Goal: Transaction & Acquisition: Download file/media

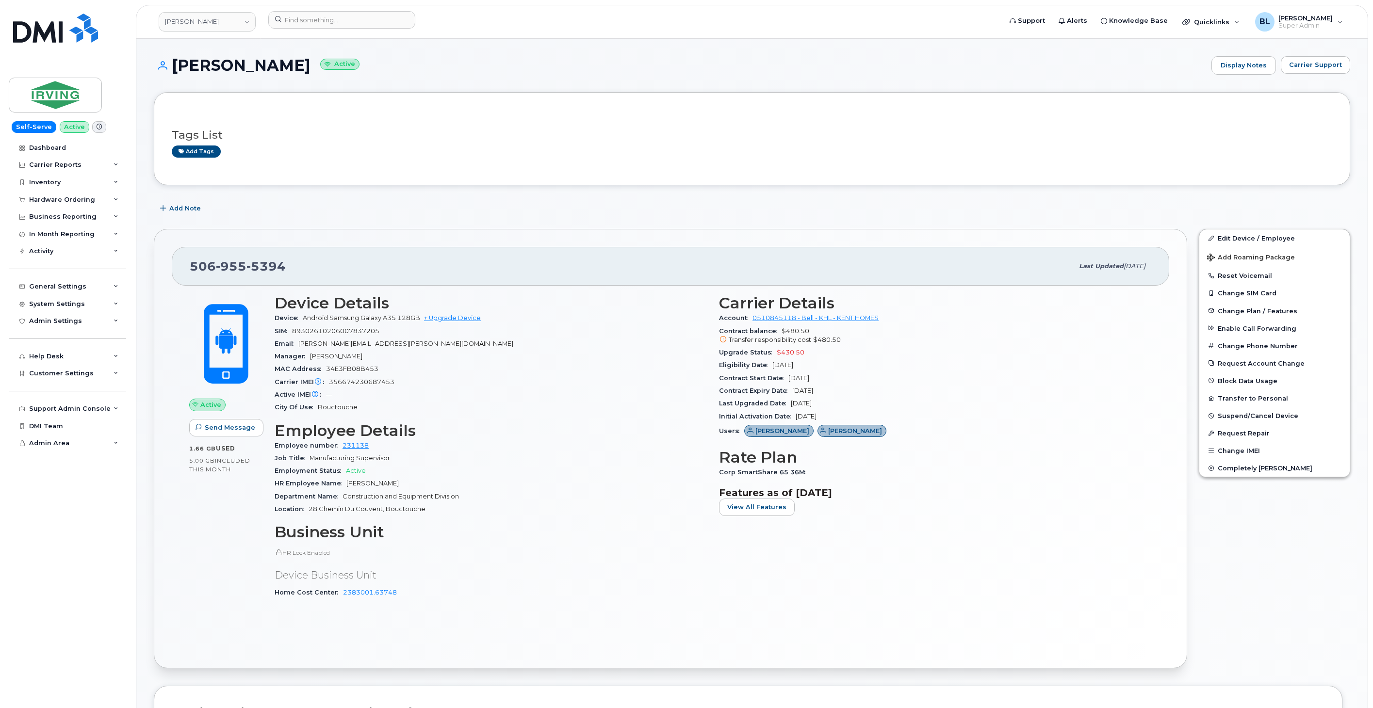
click at [884, 705] on header "Mobile device management (Microsoft Intune) Data fetched at 11:30 25/08/2025" at bounding box center [748, 713] width 1152 height 18
click at [778, 599] on div "Carrier Details Account 0510845118 - Bell - KHL - KENT HOMES Contract balance $…" at bounding box center [935, 451] width 444 height 324
drag, startPoint x: 956, startPoint y: 616, endPoint x: 621, endPoint y: 564, distance: 338.7
click at [955, 617] on div "Active Send Message 1.66 GB  used 5.00 GB  included this month Device Details D…" at bounding box center [670, 468] width 997 height 365
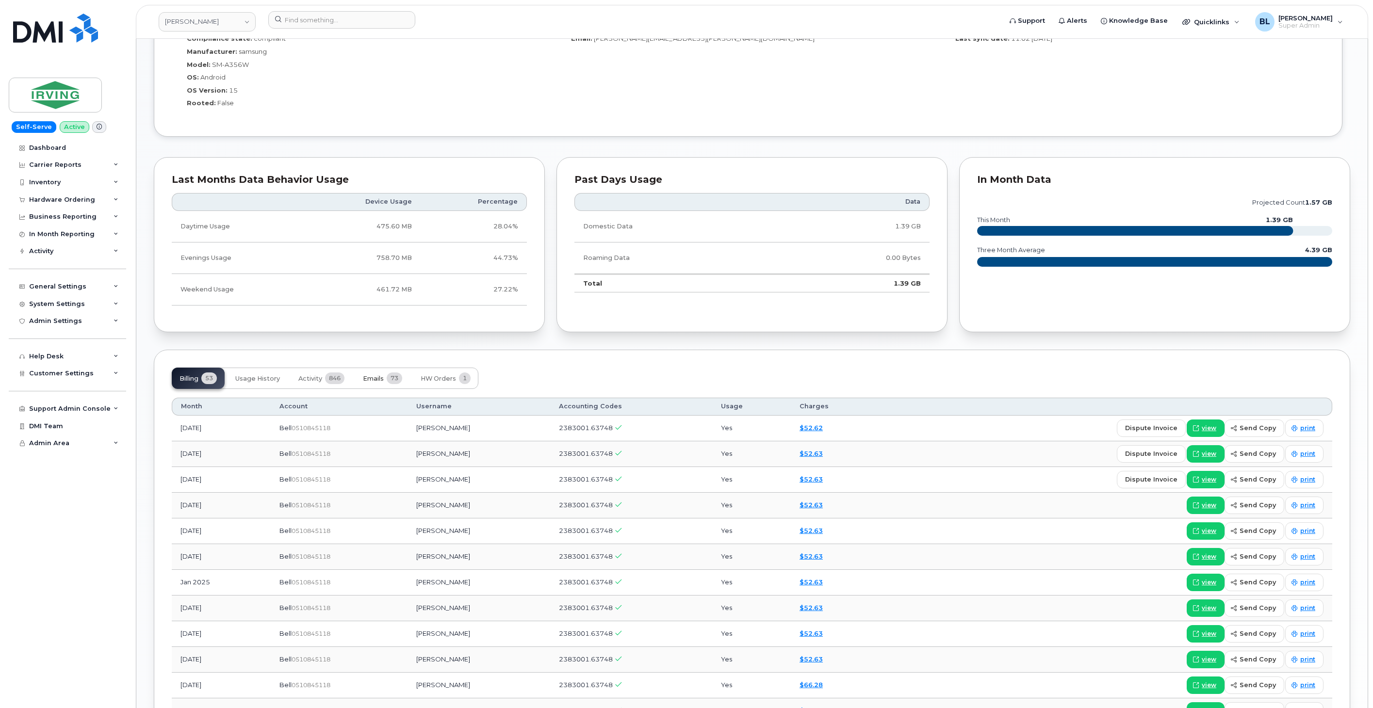
click at [365, 384] on button "Emails 73" at bounding box center [382, 378] width 55 height 21
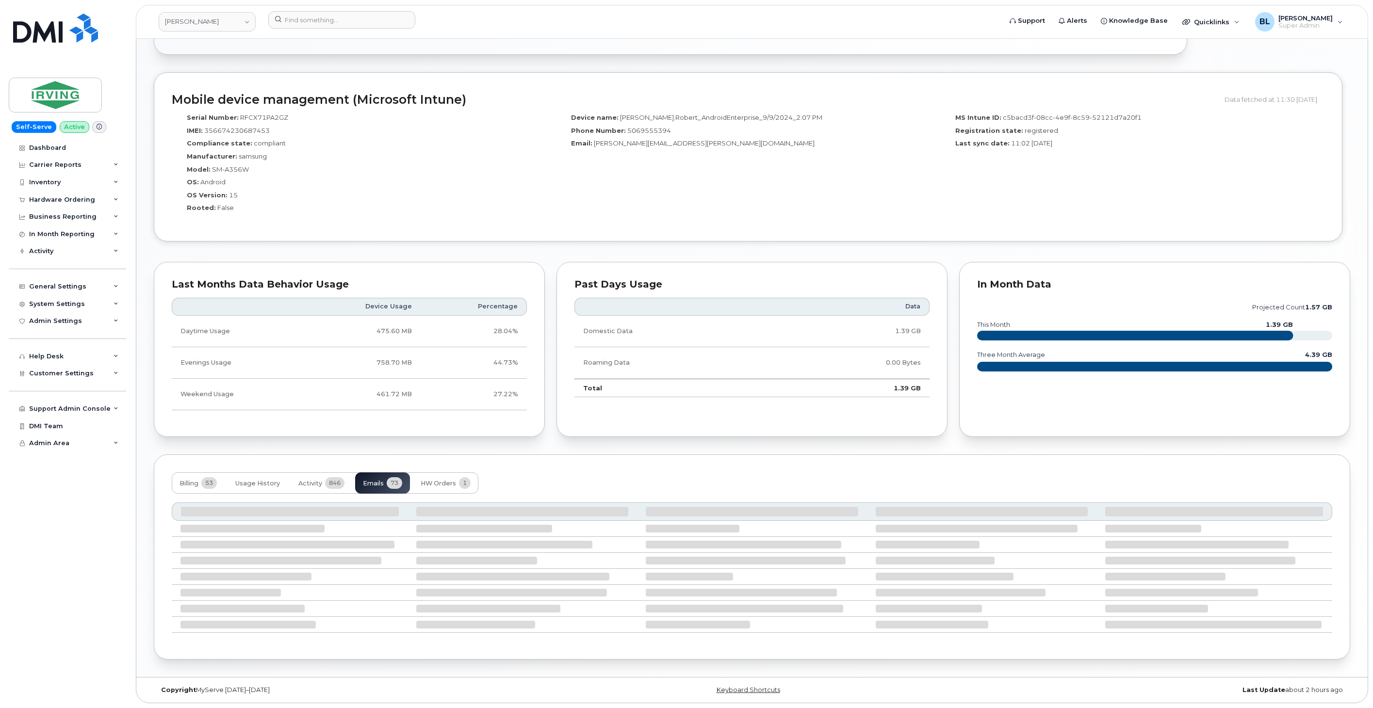
scroll to position [718, 0]
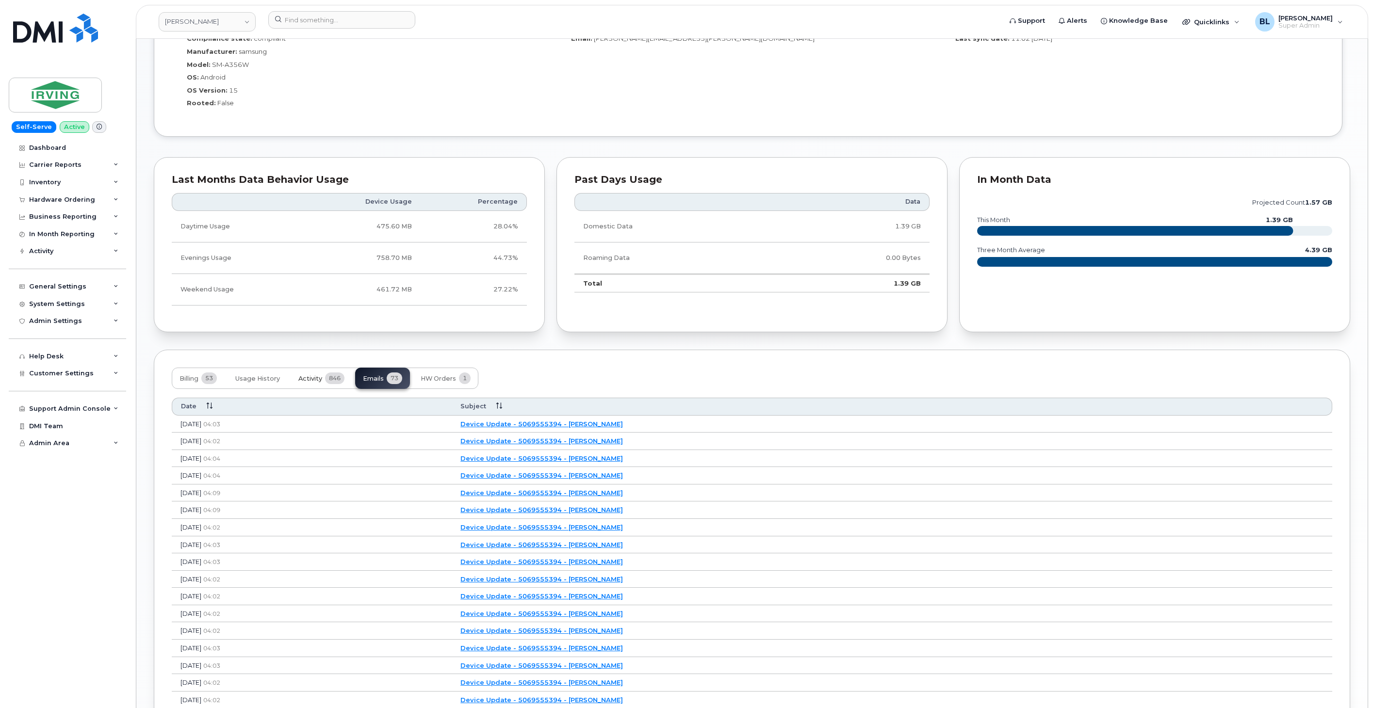
click at [316, 383] on button "Activity 846" at bounding box center [322, 378] width 62 height 21
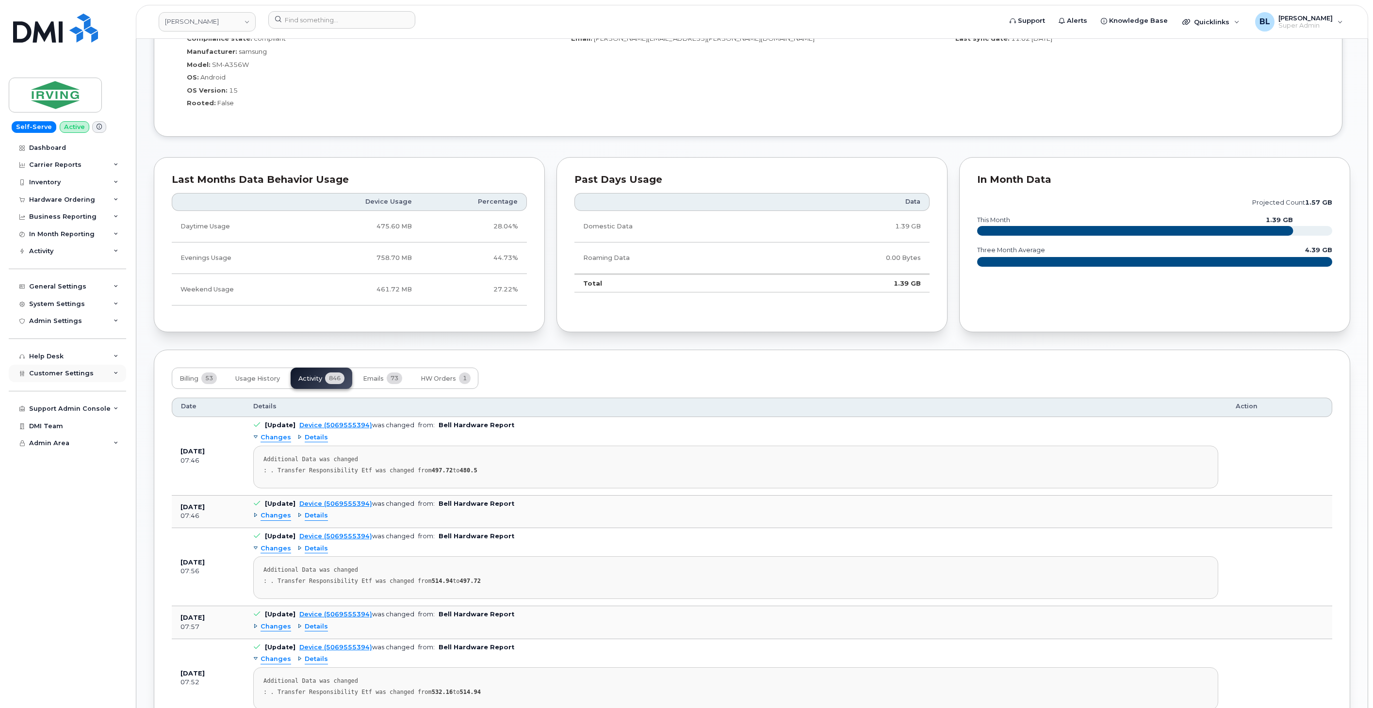
click at [86, 374] on span "Customer Settings" at bounding box center [61, 373] width 65 height 7
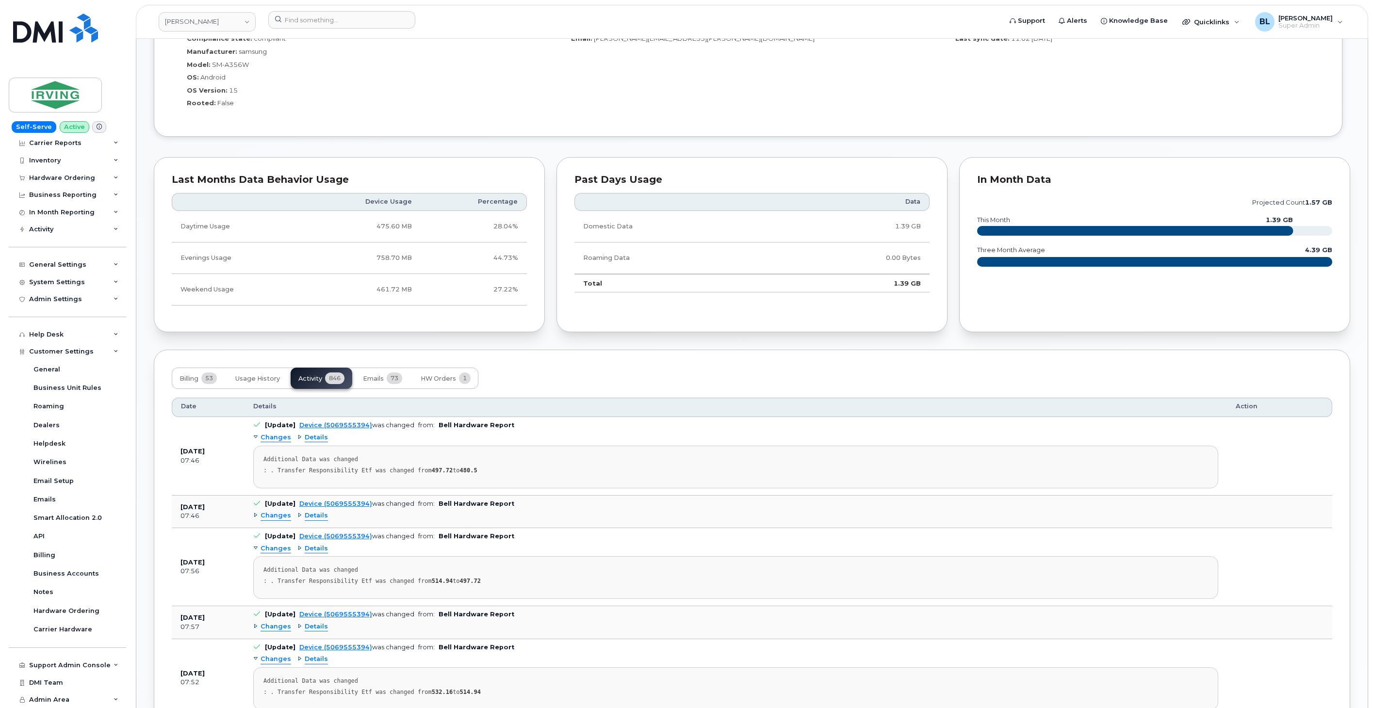
click at [604, 384] on div "Billing 53 Usage History Activity 846 Emails 73 HW Orders 1" at bounding box center [752, 378] width 1160 height 21
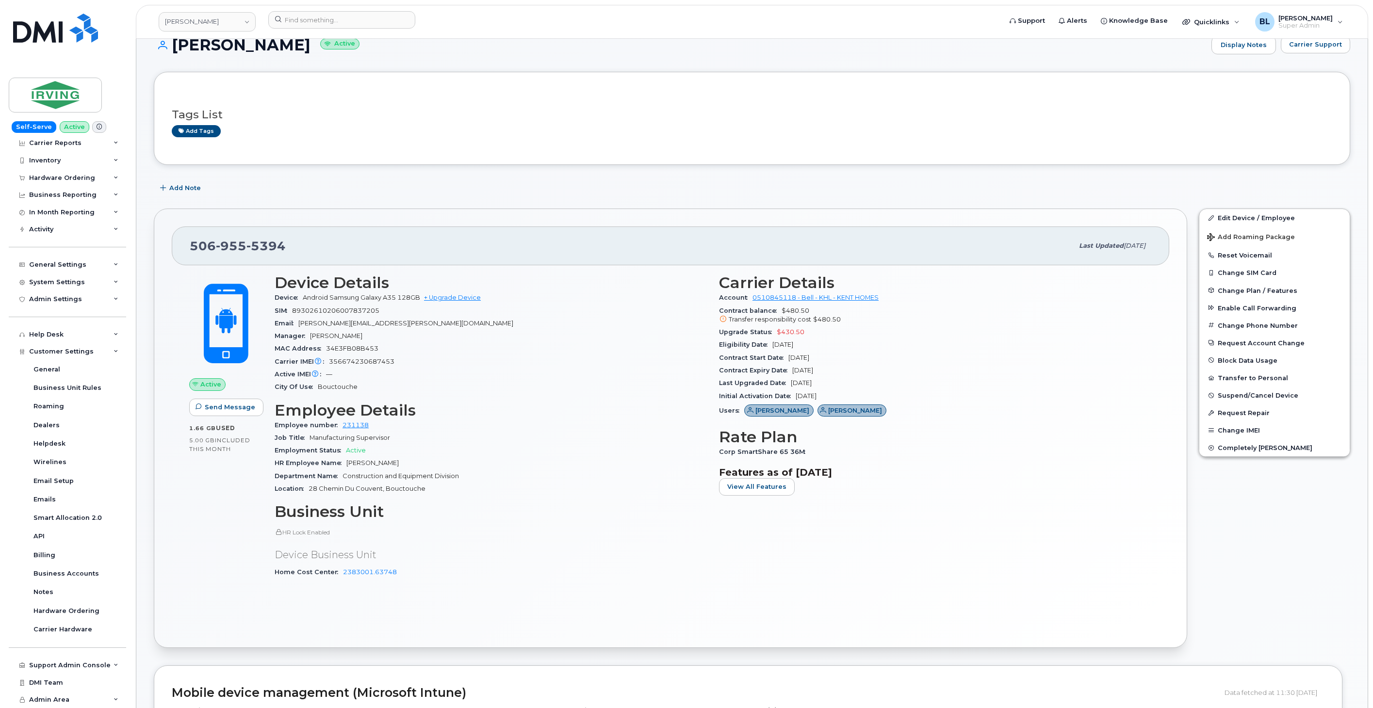
scroll to position [0, 0]
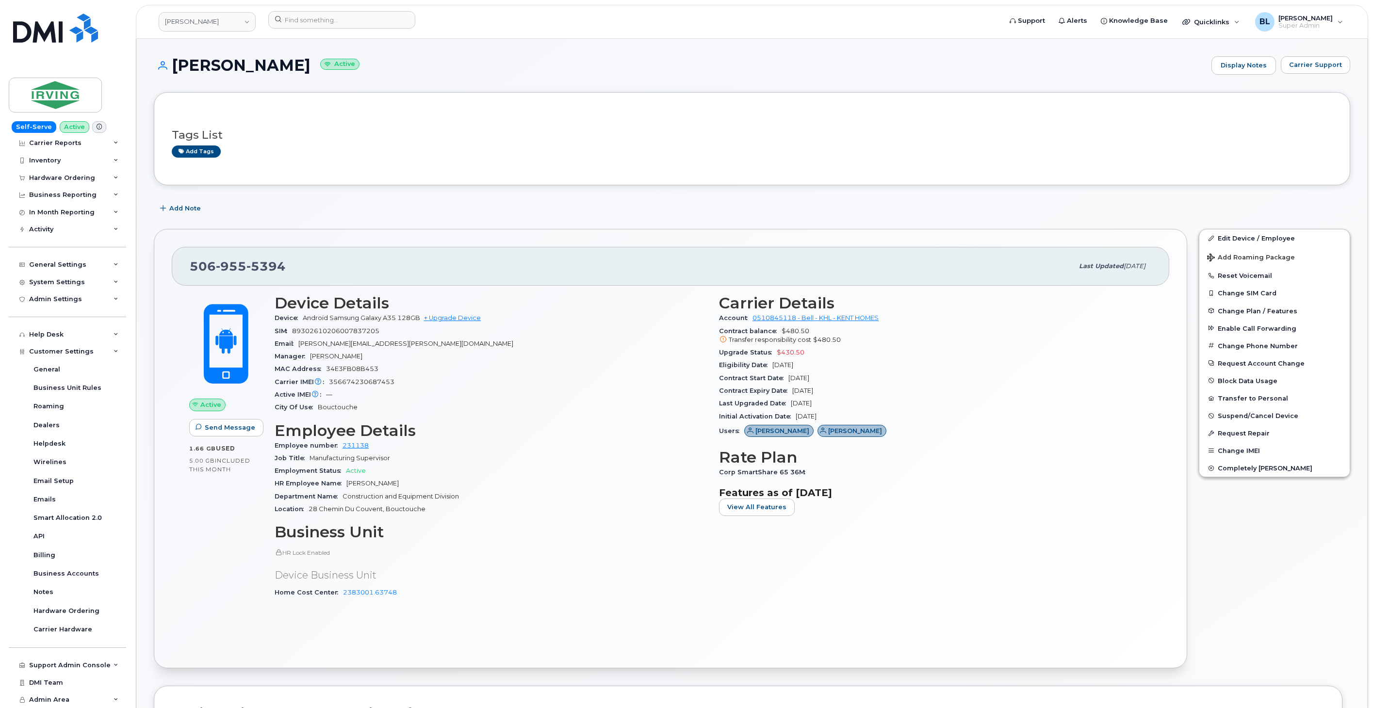
click at [246, 268] on span "5394" at bounding box center [265, 266] width 39 height 15
copy span "506 955 5394"
click at [1014, 649] on div "Active Send Message 1.66 GB  used 5.00 GB  included this month Device Details D…" at bounding box center [670, 468] width 997 height 365
click at [610, 616] on div "Active Send Message 1.66 GB  used 5.00 GB  included this month Device Details D…" at bounding box center [670, 468] width 997 height 365
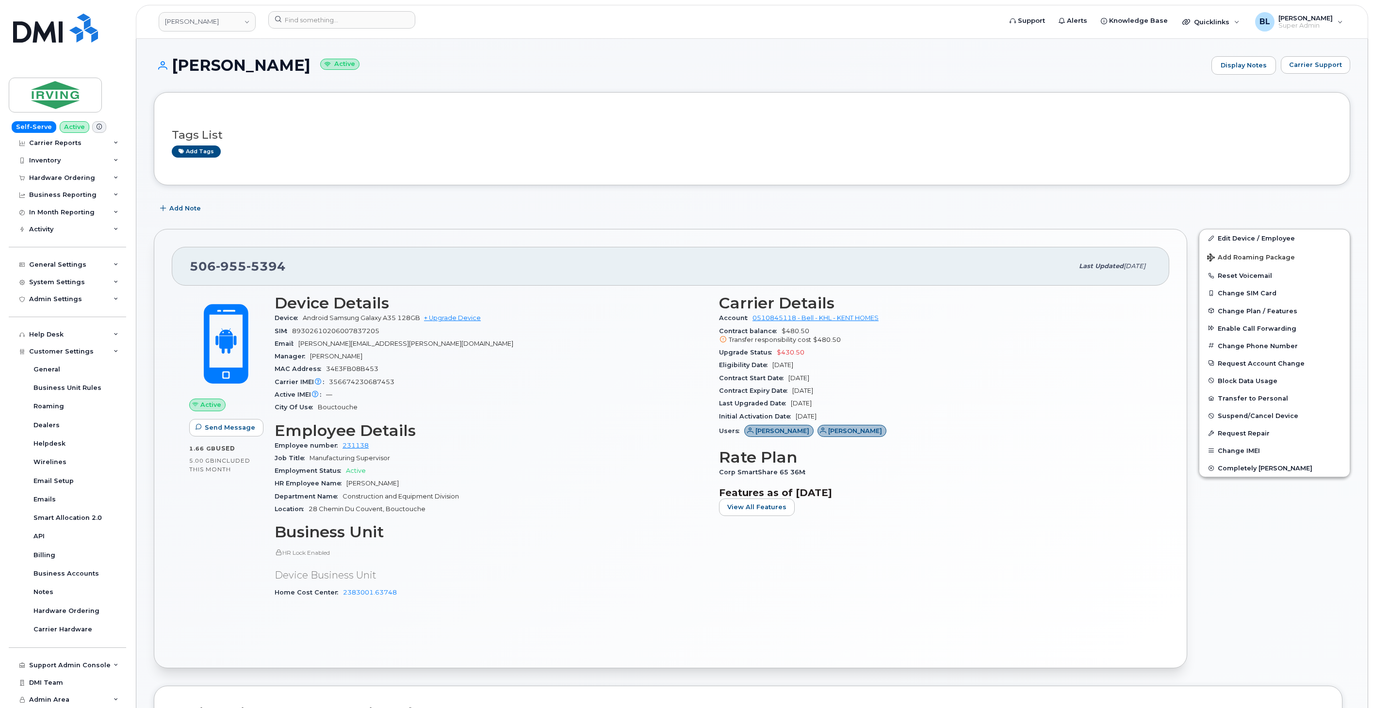
drag, startPoint x: 978, startPoint y: 114, endPoint x: 1065, endPoint y: 0, distance: 143.3
click at [978, 114] on div "Tags List Add tags" at bounding box center [752, 138] width 1160 height 57
drag, startPoint x: 793, startPoint y: 331, endPoint x: 813, endPoint y: 333, distance: 20.0
click at [813, 333] on div "Contract balance $480.50 Transfer responsibility cost $480.50" at bounding box center [935, 336] width 433 height 22
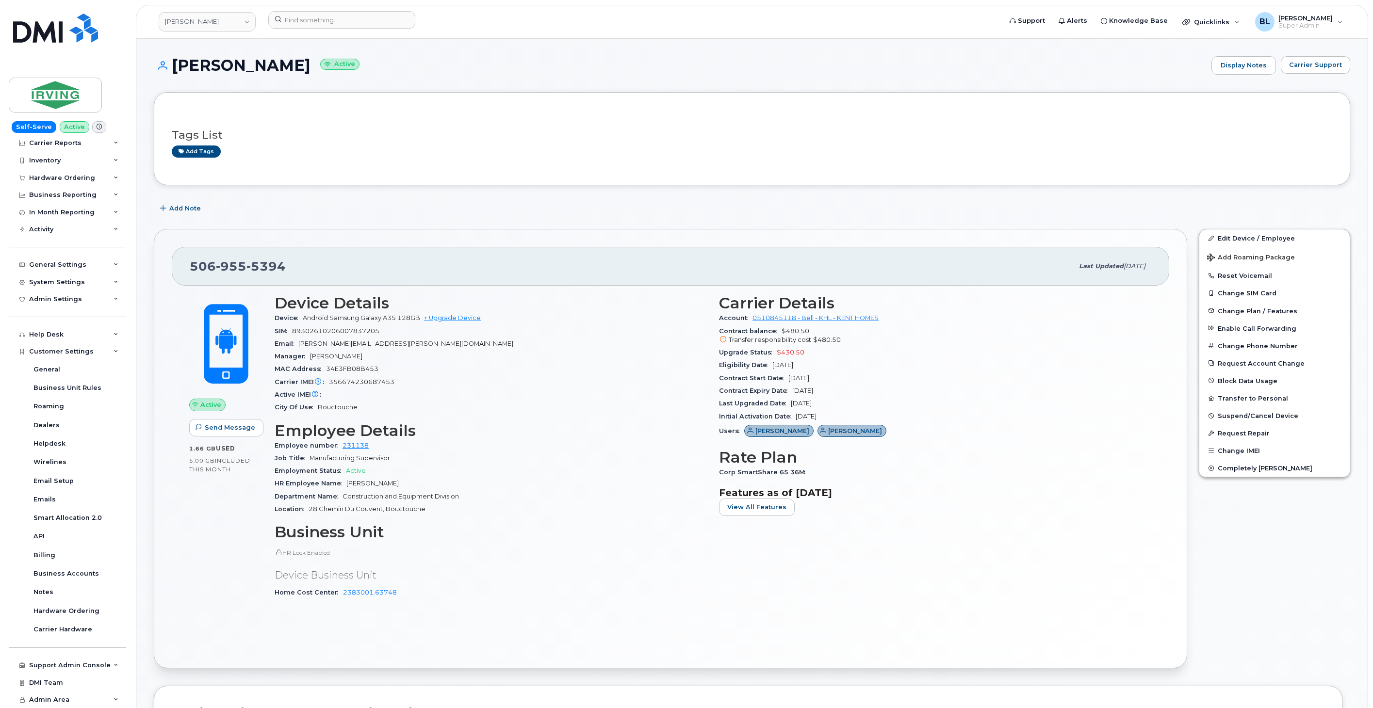
click at [539, 351] on div "Manager Jason Mariasine" at bounding box center [491, 356] width 433 height 13
click at [612, 392] on div "Active IMEI Active IMEI is refreshed daily with a delay of up to 48 hours follo…" at bounding box center [491, 394] width 433 height 13
click at [347, 16] on input at bounding box center [341, 19] width 147 height 17
paste input "4803182997"
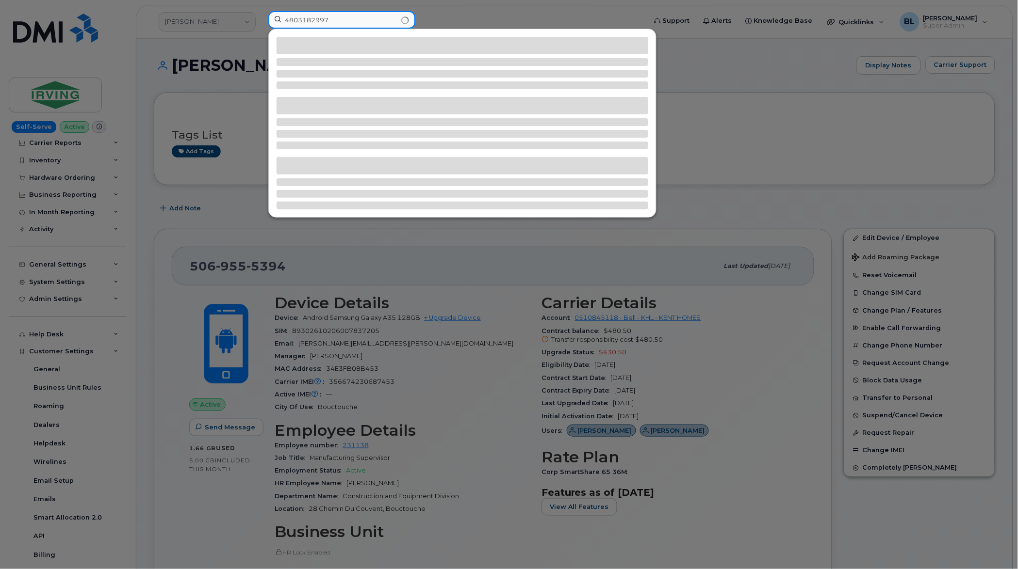
type input "4803182997"
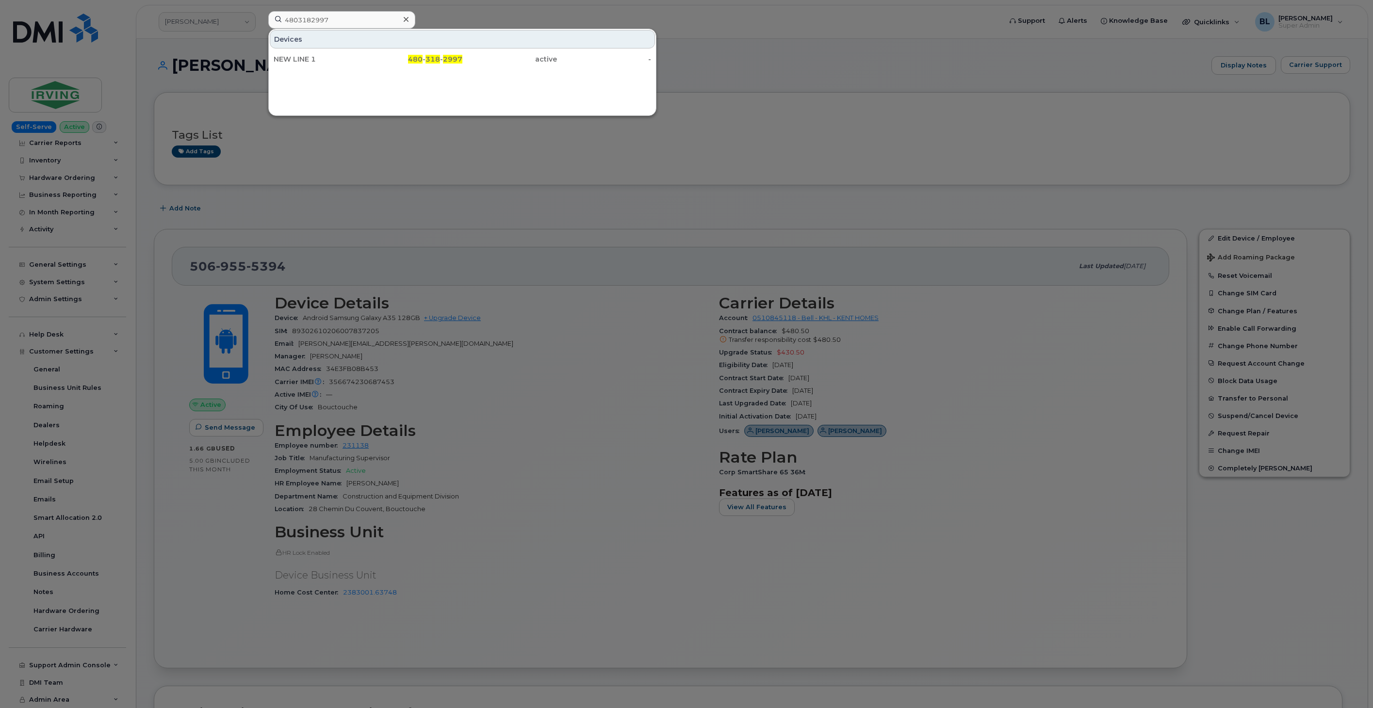
click at [655, 221] on div at bounding box center [686, 354] width 1373 height 708
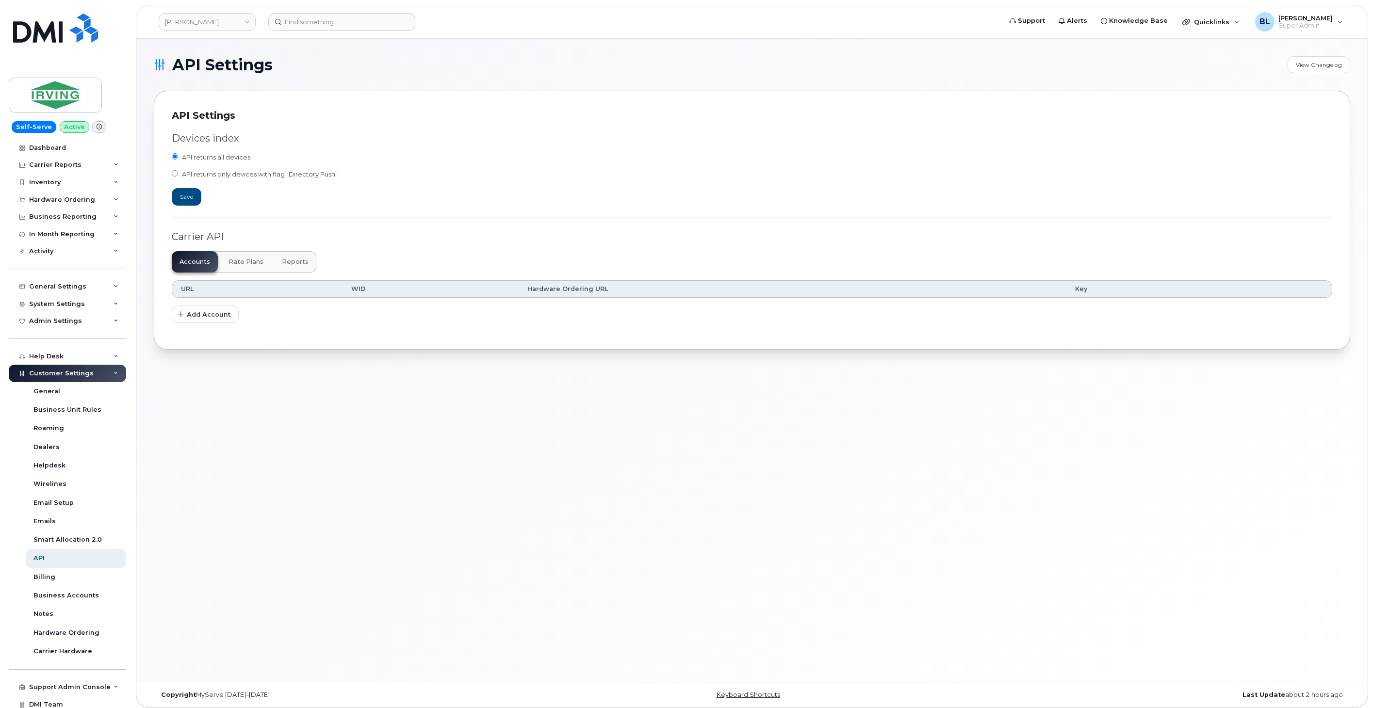
click at [302, 262] on span "Reports" at bounding box center [295, 262] width 27 height 8
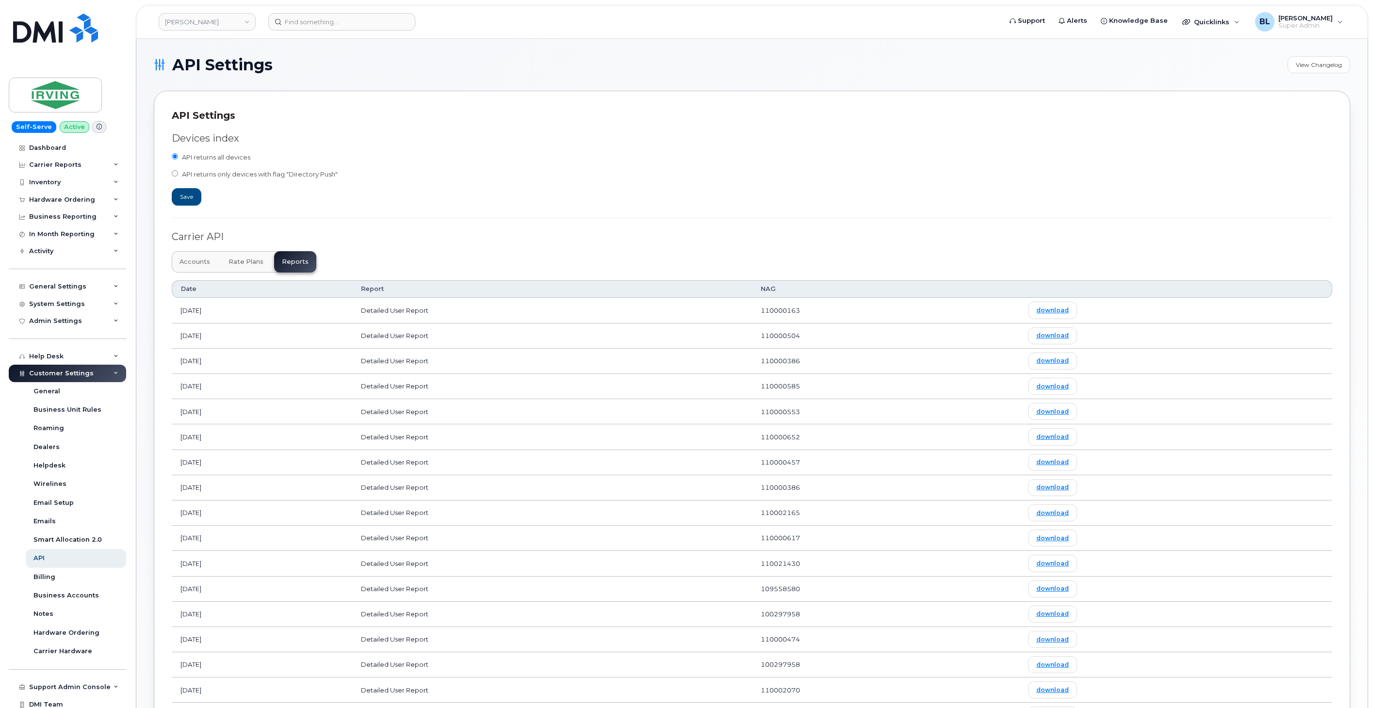
click at [1262, 234] on div "Carrier API" at bounding box center [752, 237] width 1160 height 14
click at [1077, 540] on link "download" at bounding box center [1052, 538] width 49 height 17
click at [234, 23] on link "JD Irving" at bounding box center [207, 21] width 97 height 17
type input "kiewit"
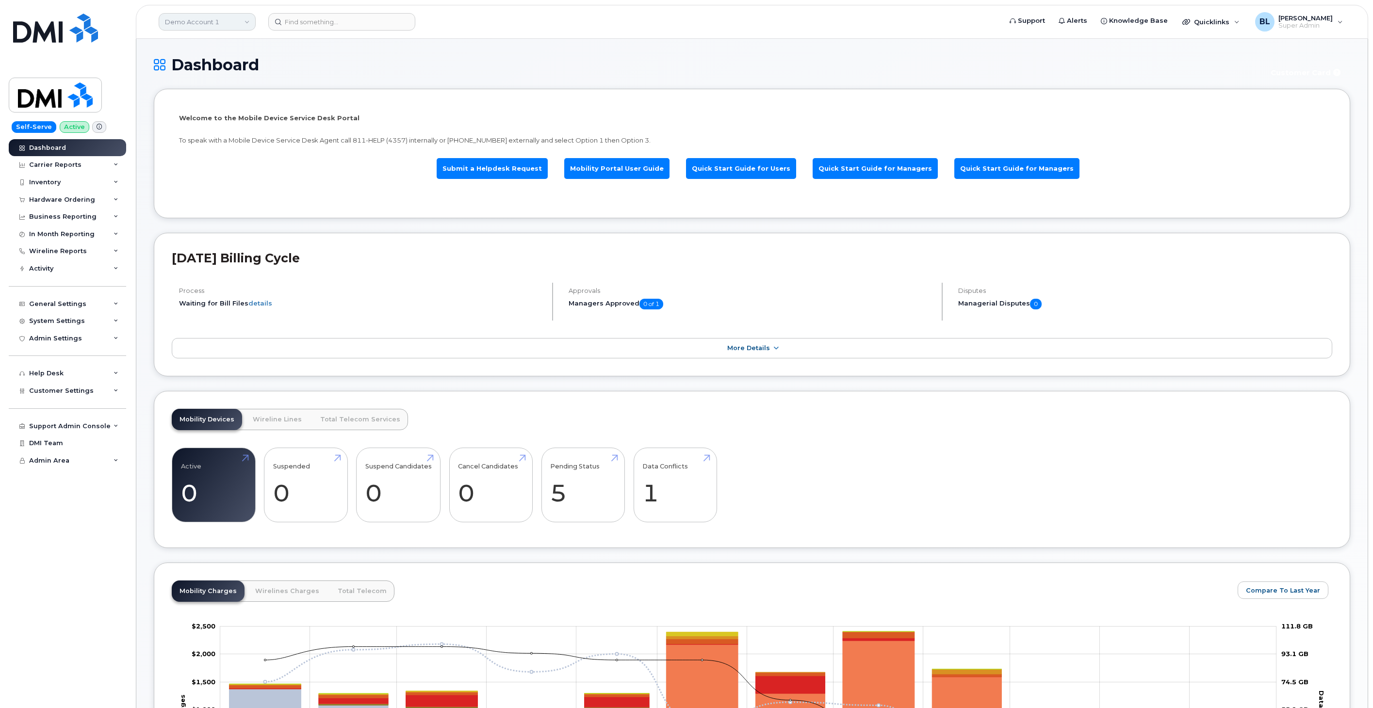
click at [231, 13] on link "Demo Account 1" at bounding box center [207, 21] width 97 height 17
type input "kiewit cor"
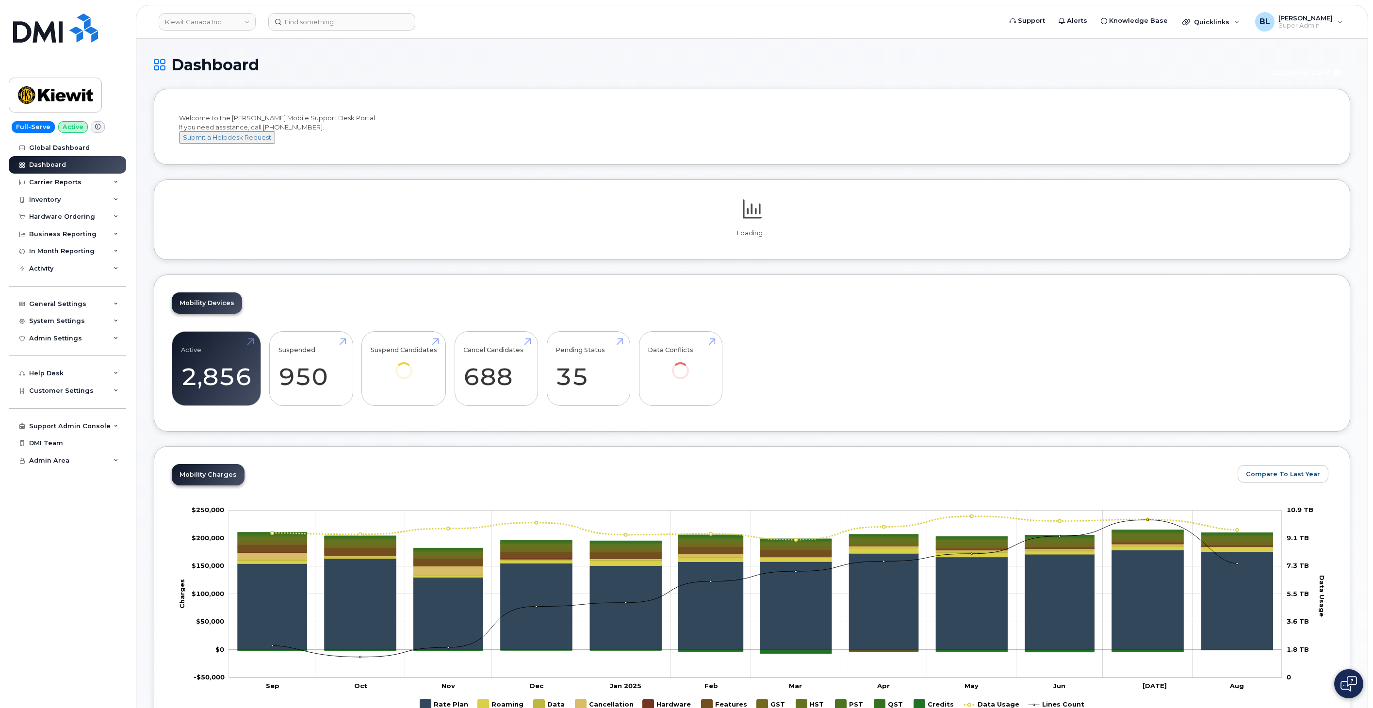
click at [67, 382] on div "General Settings My Account Approval Mapping Financial Lead Mapping Locations M…" at bounding box center [69, 390] width 120 height 17
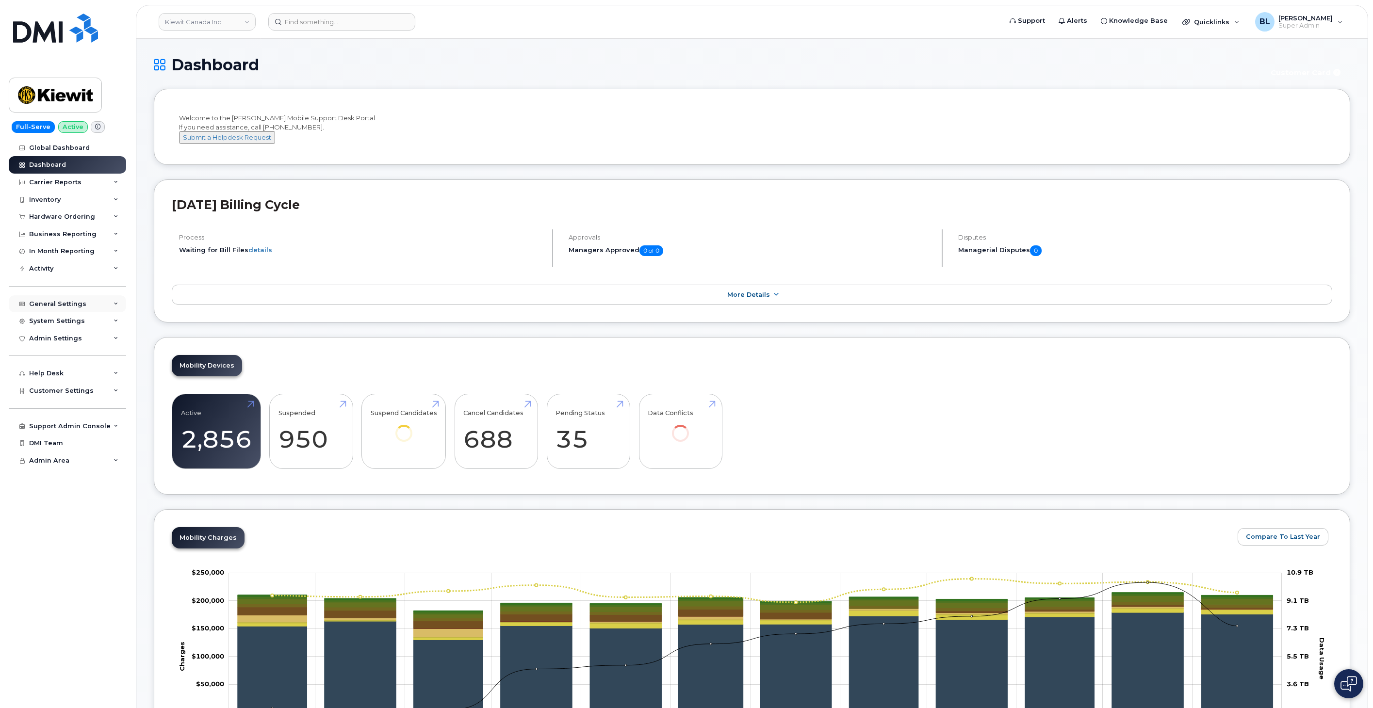
click at [66, 308] on div "General Settings" at bounding box center [67, 303] width 117 height 17
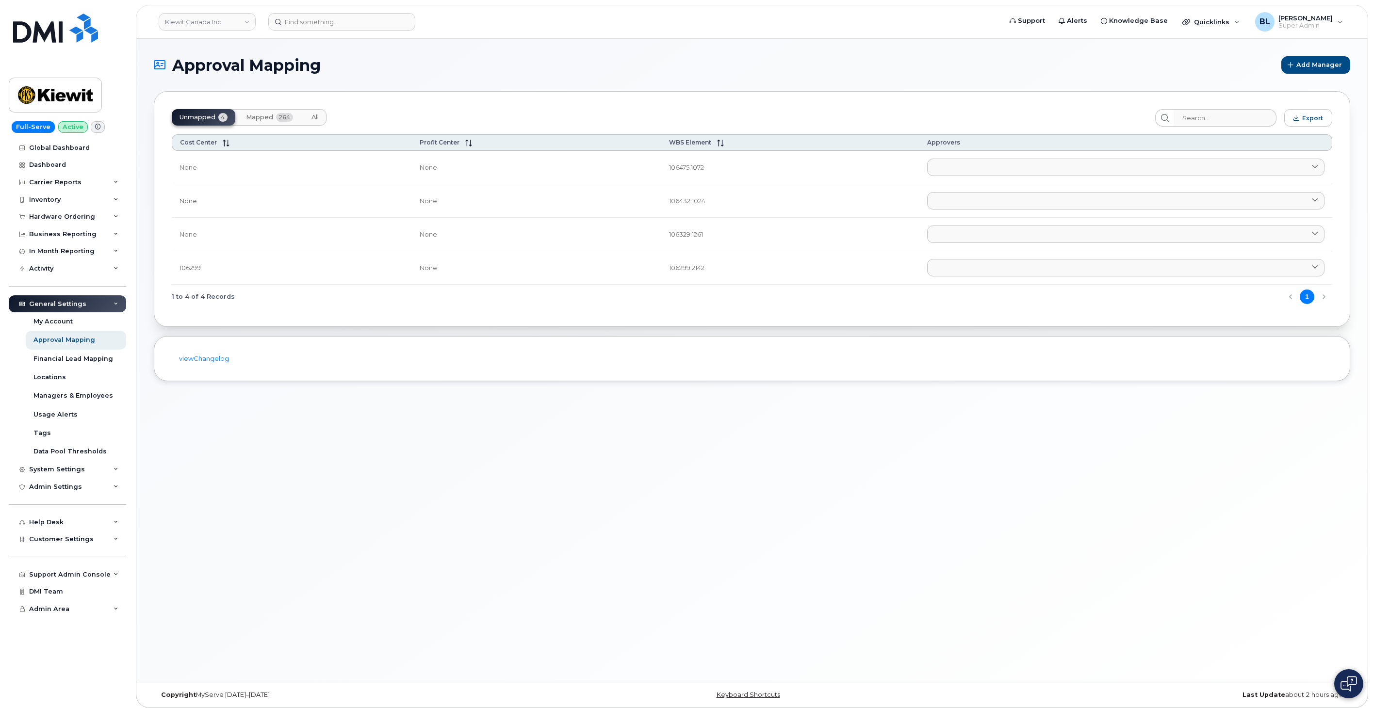
click at [256, 119] on span "Mapped" at bounding box center [259, 117] width 27 height 8
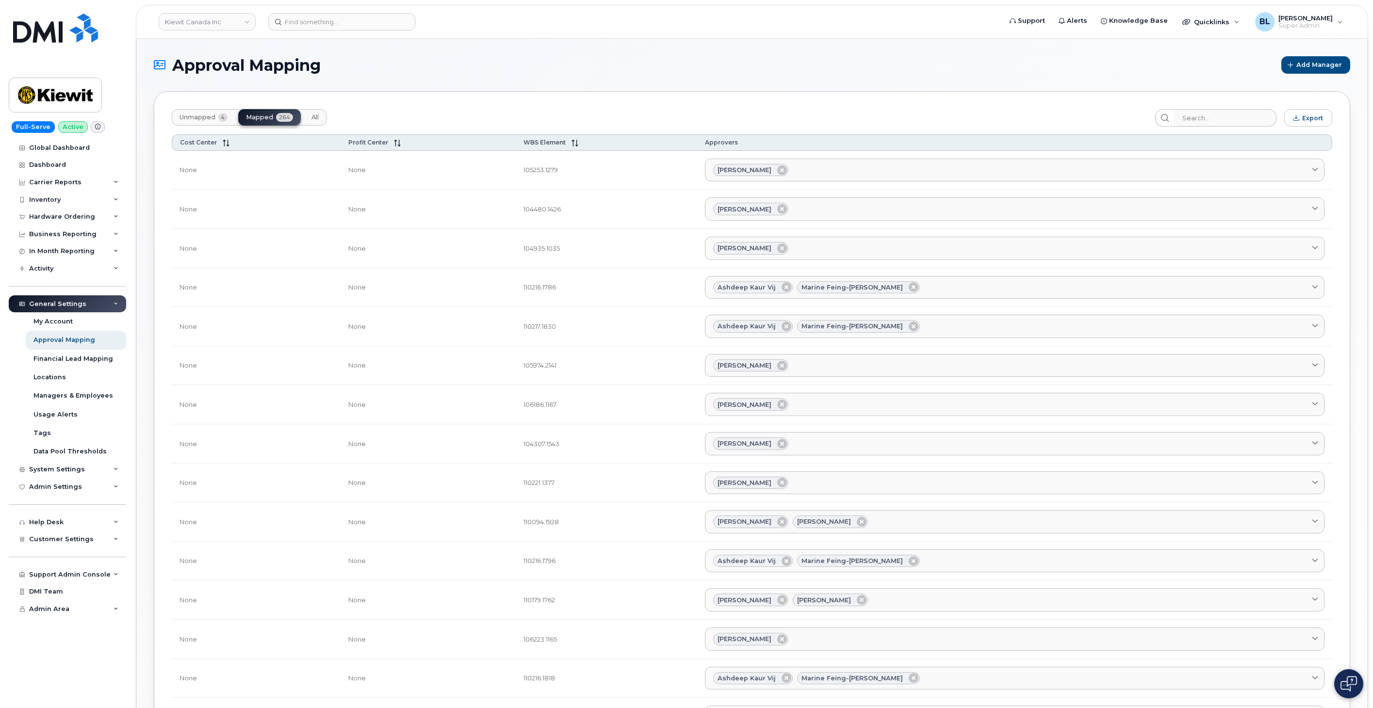
click at [303, 360] on td "None" at bounding box center [256, 365] width 169 height 39
click at [209, 340] on td "None" at bounding box center [256, 326] width 169 height 39
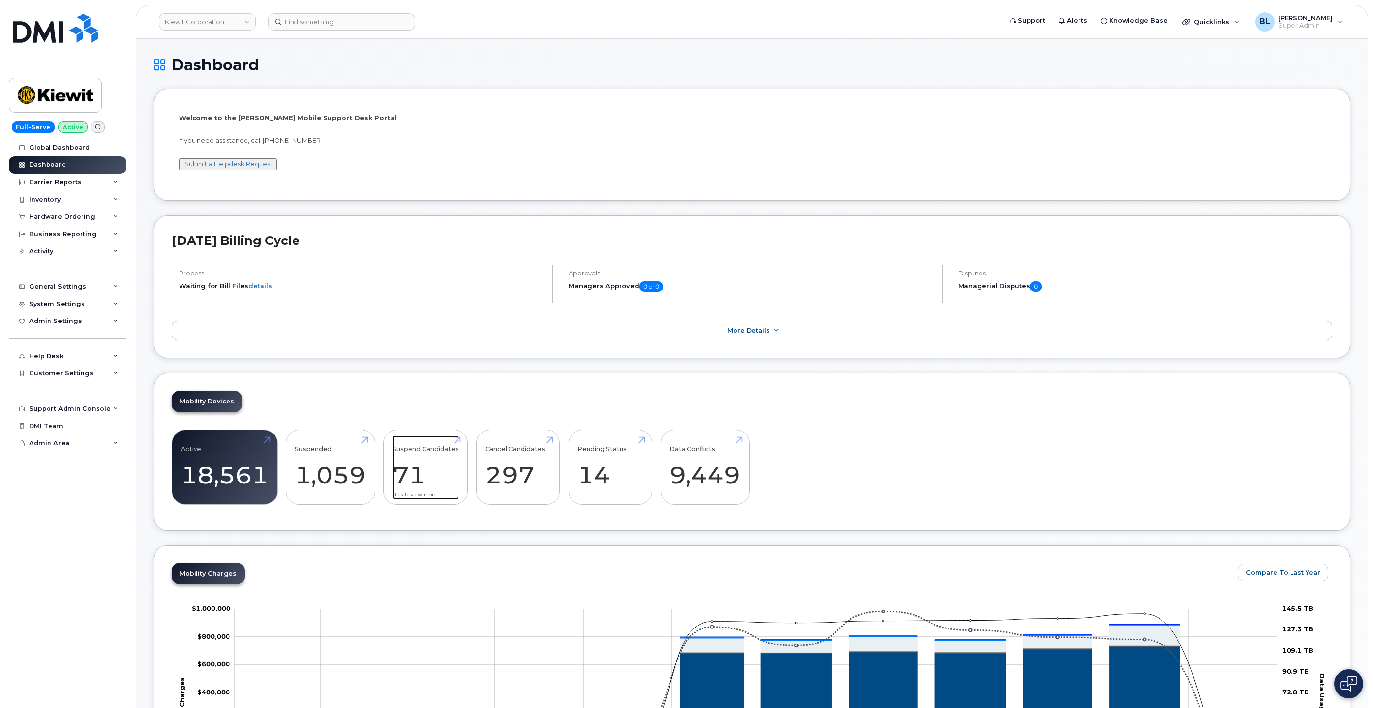
drag, startPoint x: 433, startPoint y: 468, endPoint x: 433, endPoint y: 458, distance: 9.2
click at [433, 468] on link "Suspend Candidates 71" at bounding box center [425, 468] width 66 height 64
click at [462, 357] on div "[DATE] Billing Cycle Process Waiting for Bill Files details Approvals Managers …" at bounding box center [752, 287] width 1196 height 144
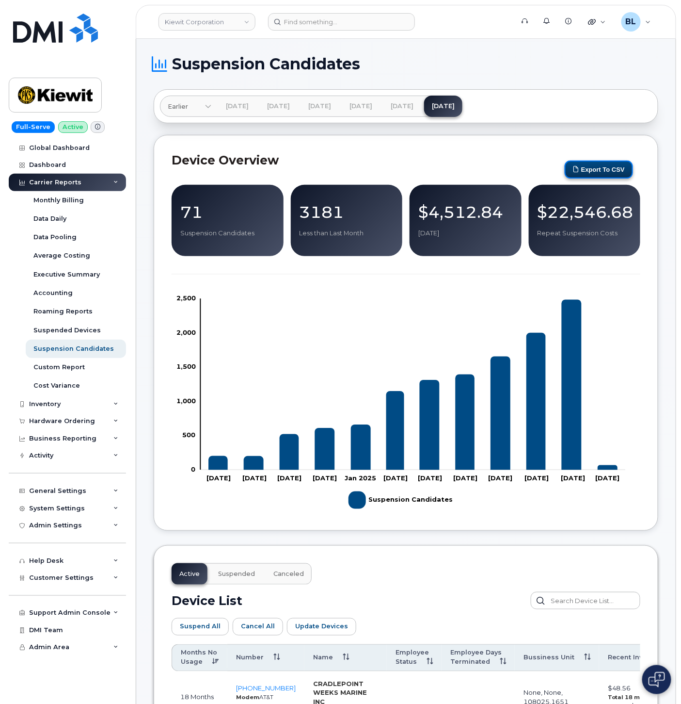
click at [599, 168] on button "Export to CSV" at bounding box center [599, 170] width 68 height 18
click at [495, 158] on h2 "Device Overview" at bounding box center [366, 160] width 388 height 15
click at [421, 107] on link "[DATE]" at bounding box center [402, 106] width 38 height 21
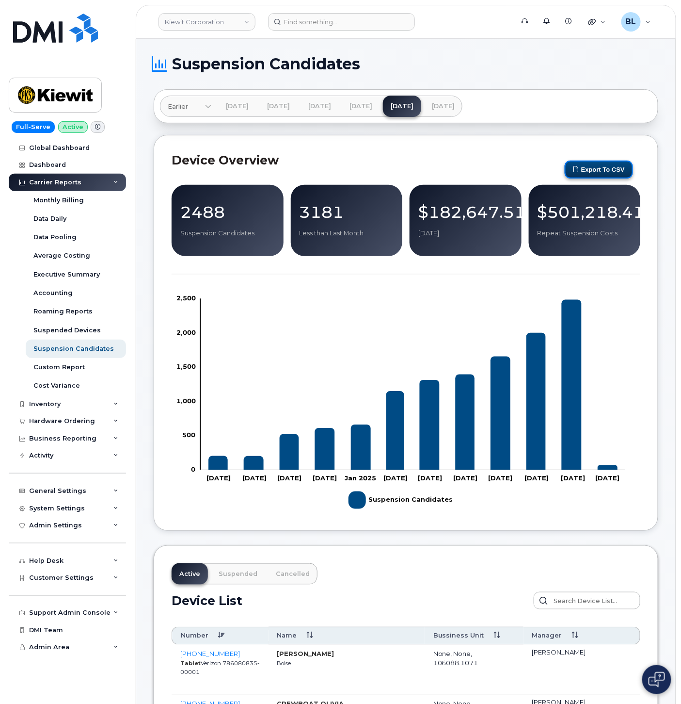
click at [615, 171] on button "Export to CSV" at bounding box center [599, 170] width 68 height 18
drag, startPoint x: 429, startPoint y: 147, endPoint x: 389, endPoint y: 117, distance: 49.2
click at [429, 147] on div "Device Overview Export to CSV 2488 Suspension Candidates 3181 Less than Last Mo…" at bounding box center [406, 333] width 505 height 396
click at [380, 110] on link "[DATE]" at bounding box center [361, 106] width 38 height 21
